Goal: Transaction & Acquisition: Book appointment/travel/reservation

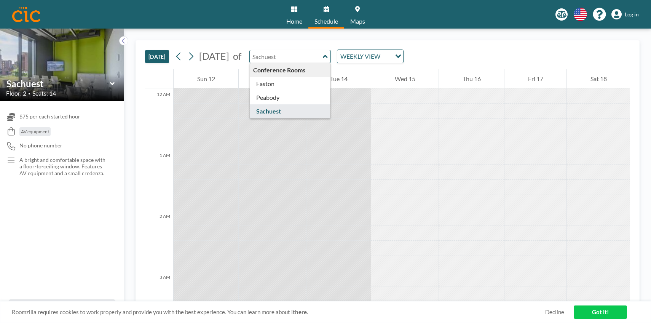
click at [323, 54] on input "text" at bounding box center [286, 56] width 73 height 13
type input "Easton"
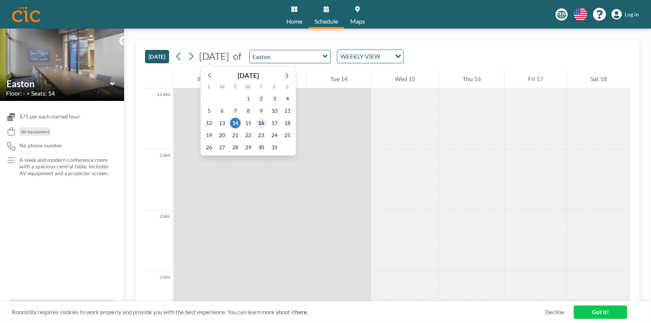
click at [260, 126] on span "16" at bounding box center [261, 123] width 11 height 11
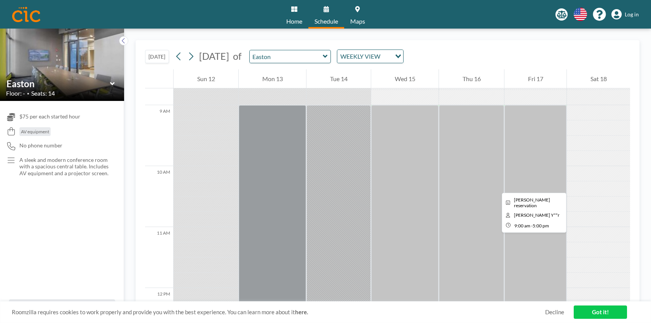
scroll to position [538, 0]
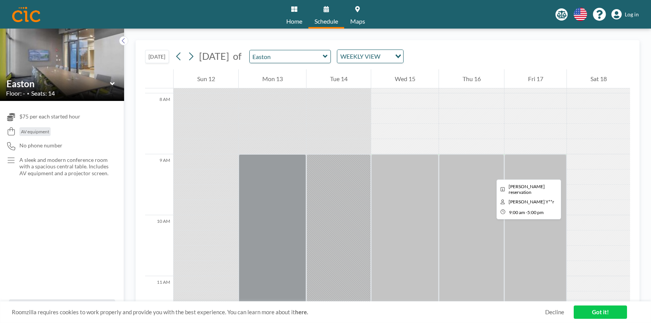
scroll to position [476, 0]
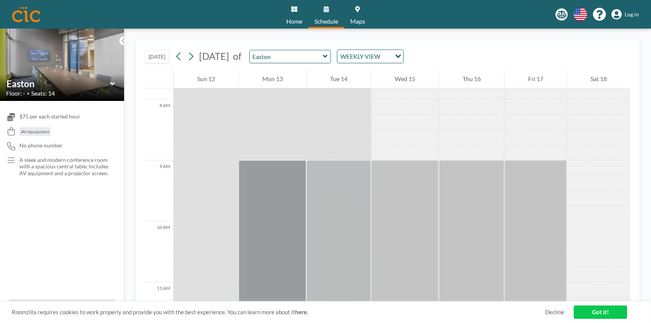
click at [328, 57] on icon at bounding box center [325, 57] width 5 height 8
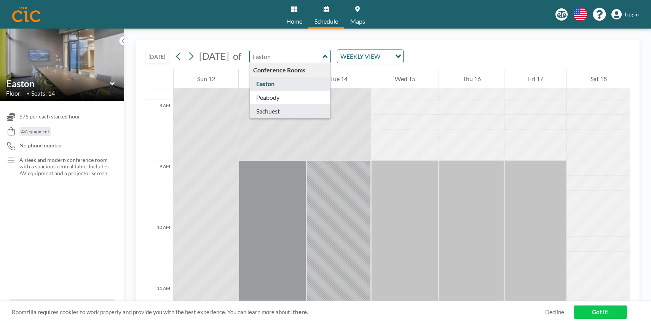
type input "Sachuest"
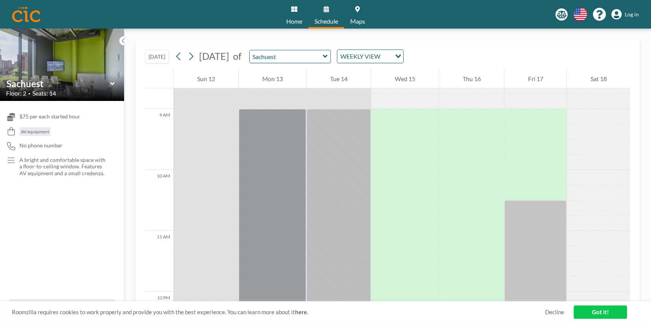
scroll to position [530, 0]
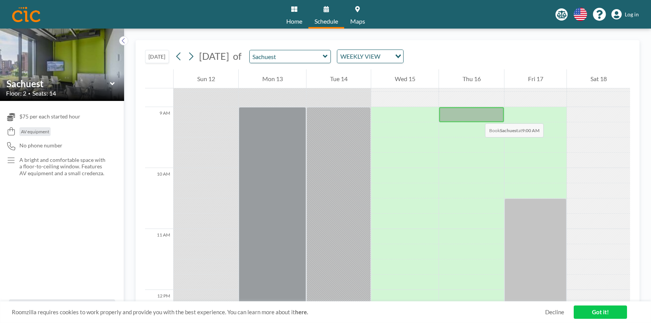
click at [477, 116] on div at bounding box center [471, 114] width 65 height 15
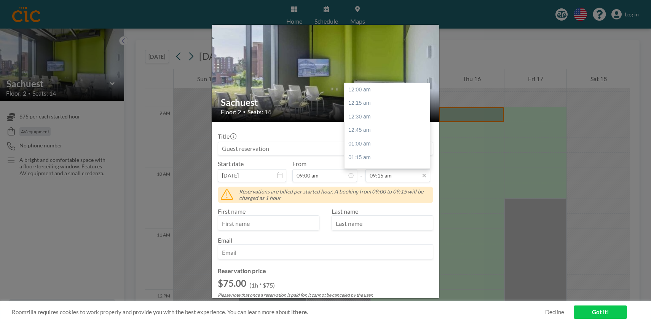
scroll to position [501, 0]
click at [394, 177] on input "09:15 am" at bounding box center [398, 175] width 65 height 13
click at [379, 126] on div "04:00 pm" at bounding box center [387, 127] width 85 height 14
type input "04:00 pm"
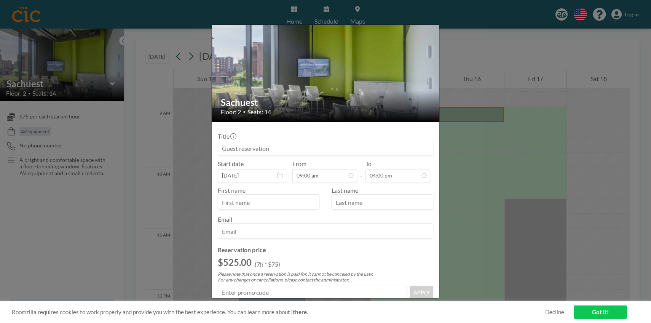
scroll to position [0, 0]
click at [280, 198] on input "text" at bounding box center [268, 202] width 101 height 13
type input "Pegah"
type input "Rahmanian"
click at [242, 232] on input "email" at bounding box center [325, 231] width 215 height 13
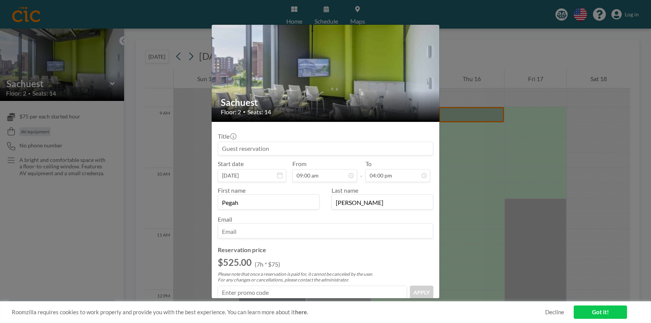
type input "prahmanian@onwardwelearn.org"
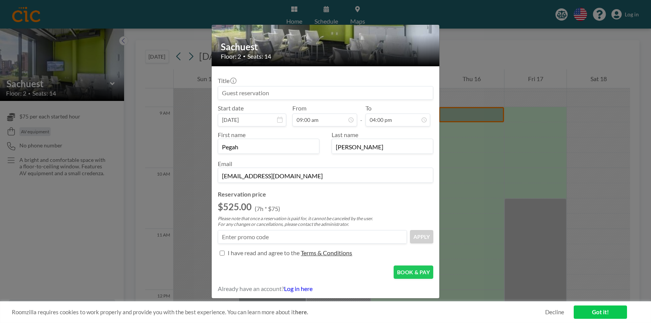
click at [222, 251] on input "Title" at bounding box center [222, 253] width 5 height 5
checkbox input "true"
click at [417, 270] on button "BOOK & PAY" at bounding box center [414, 271] width 40 height 13
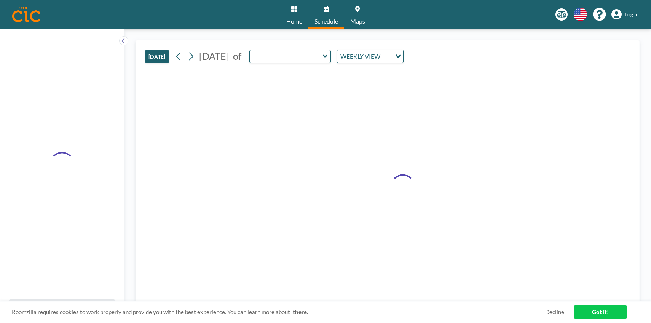
type input "Sachuest"
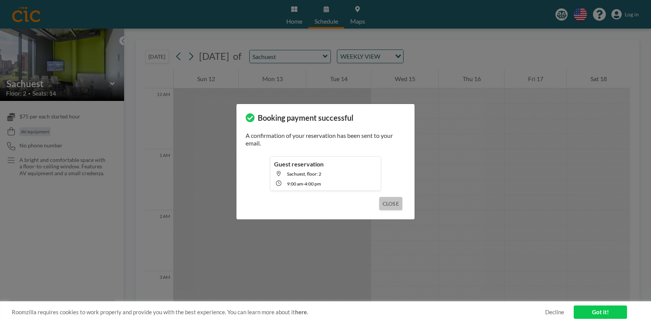
click at [391, 204] on button "CLOSE" at bounding box center [390, 203] width 23 height 13
